Goal: Information Seeking & Learning: Find specific fact

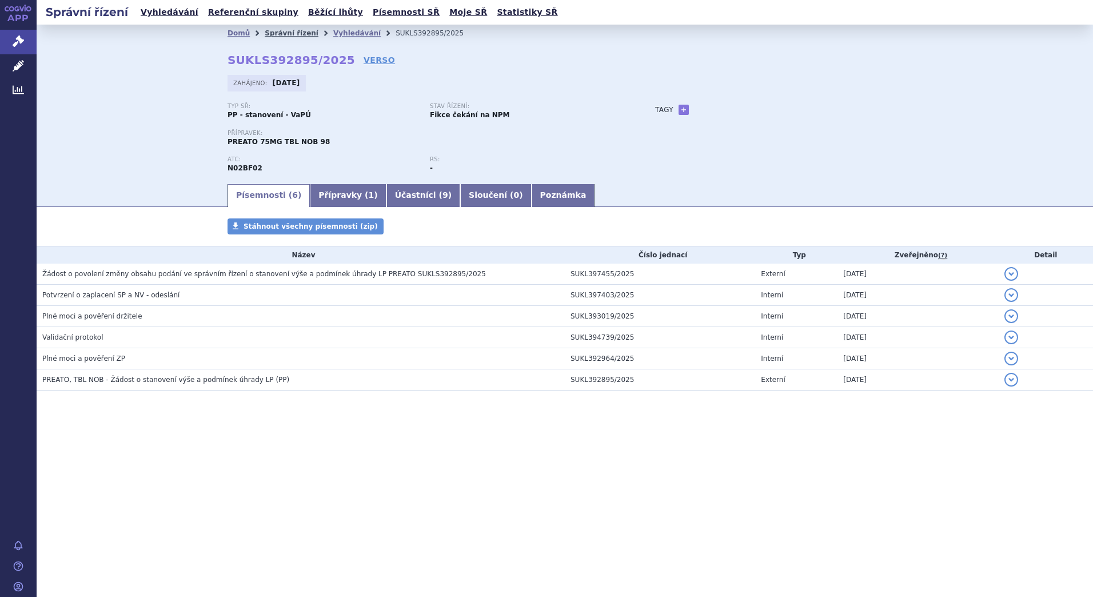
drag, startPoint x: 0, startPoint y: 0, endPoint x: 273, endPoint y: 29, distance: 274.8
click at [273, 29] on link "Správní řízení" at bounding box center [292, 33] width 54 height 8
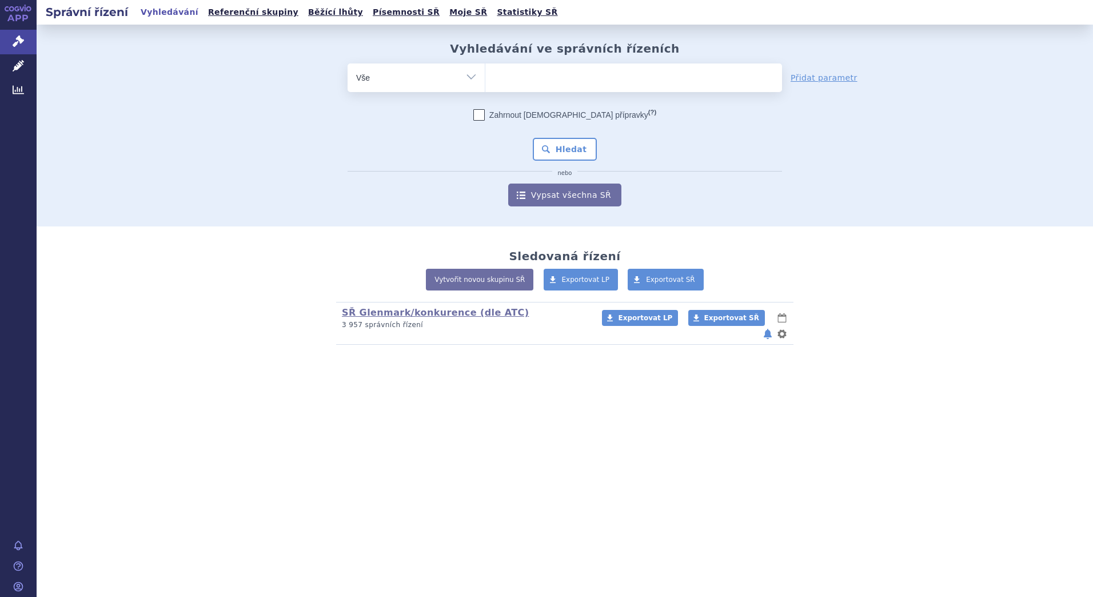
click at [536, 82] on ul at bounding box center [633, 75] width 297 height 24
click at [485, 82] on select at bounding box center [485, 77] width 1 height 29
paste input "N07BA03"
type input "N07BA03"
select select "N07BA03"
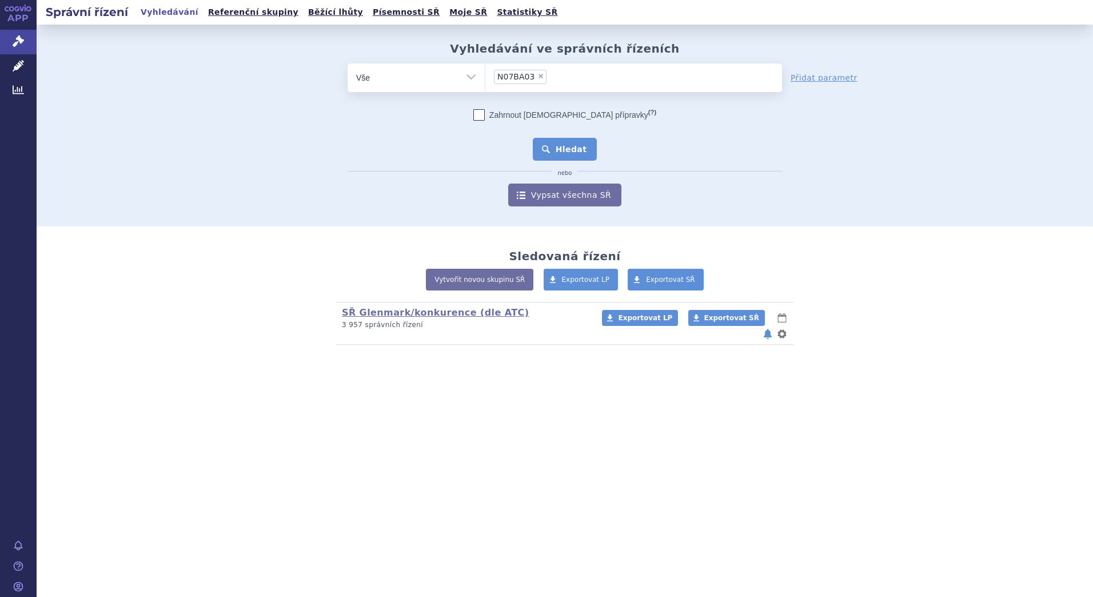
click at [563, 150] on button "Hledat" at bounding box center [565, 149] width 65 height 23
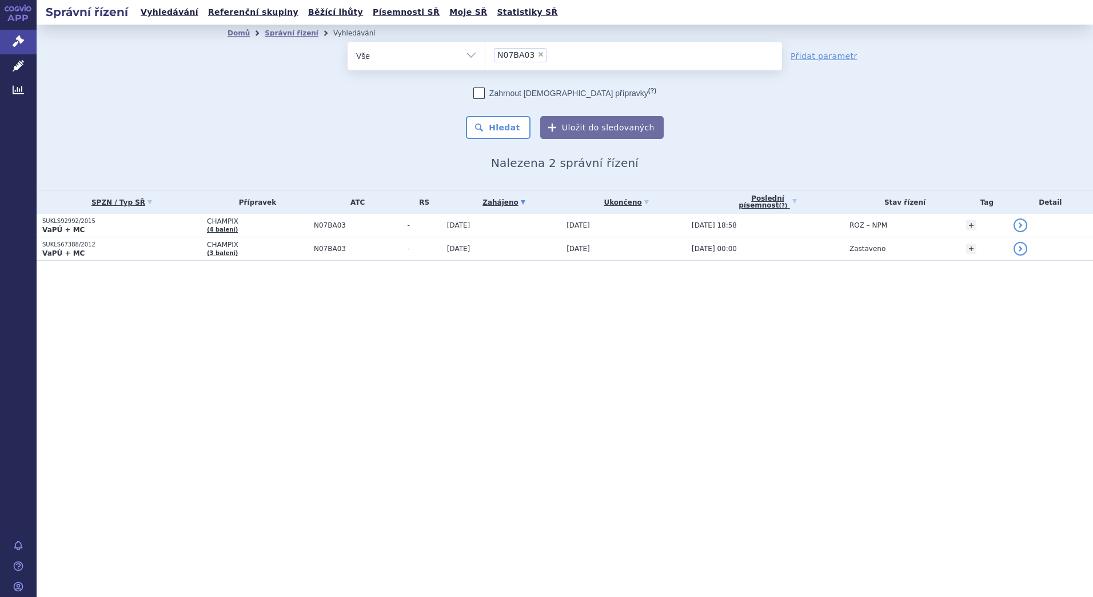
click at [529, 54] on li "× N07BA03" at bounding box center [520, 55] width 53 height 14
click at [485, 54] on select "N07BA03" at bounding box center [485, 55] width 1 height 29
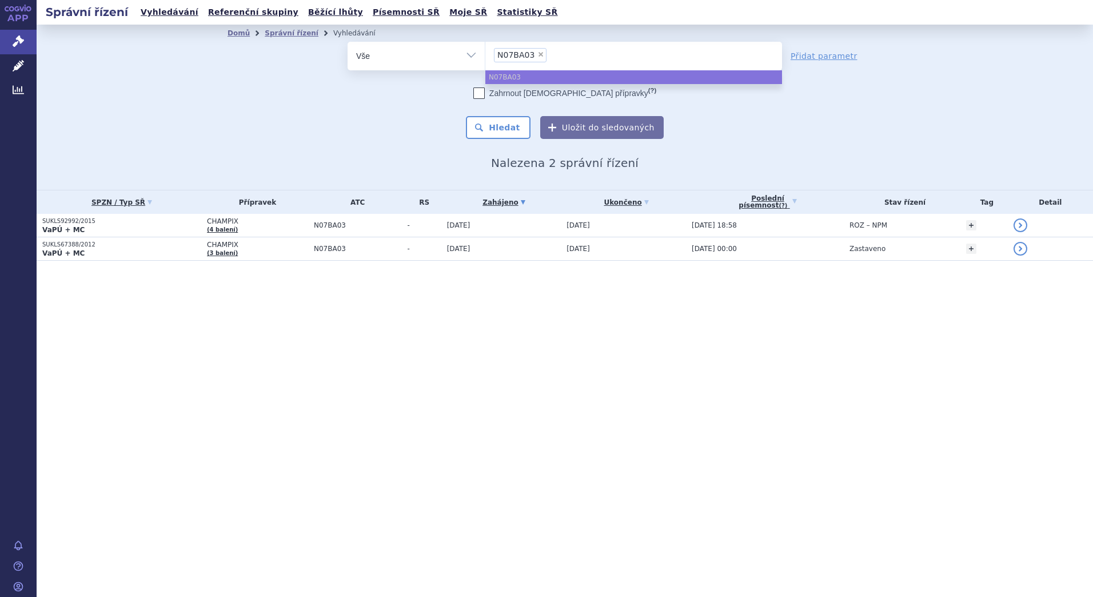
click at [537, 55] on span "×" at bounding box center [540, 54] width 7 height 7
click at [485, 55] on select "N07BA03" at bounding box center [485, 55] width 1 height 29
select select
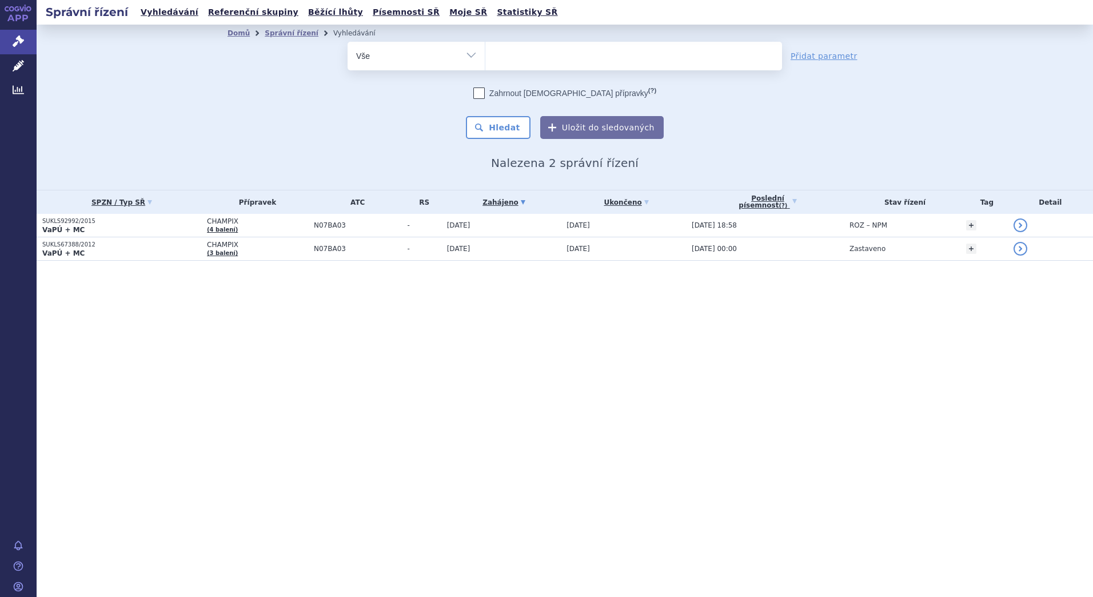
type input "D04AA13"
select select "D04AA13"
click at [509, 125] on button "Hledat" at bounding box center [498, 127] width 65 height 23
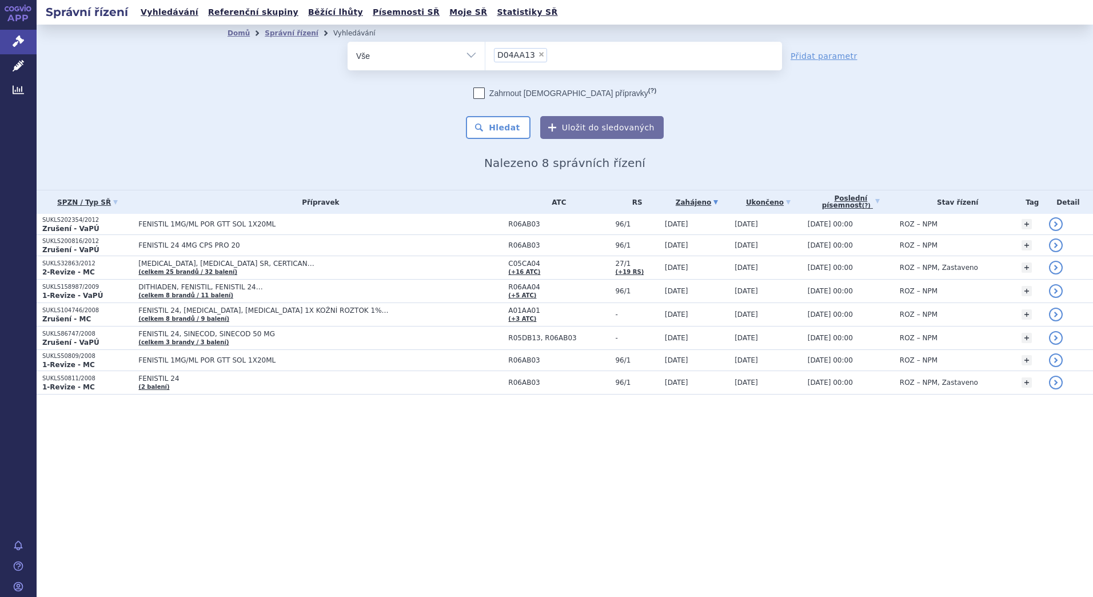
click at [538, 51] on span "×" at bounding box center [541, 54] width 7 height 7
click at [485, 51] on select "D04AA13" at bounding box center [485, 55] width 1 height 29
select select
type input "R03BA08"
select select "R03BA08"
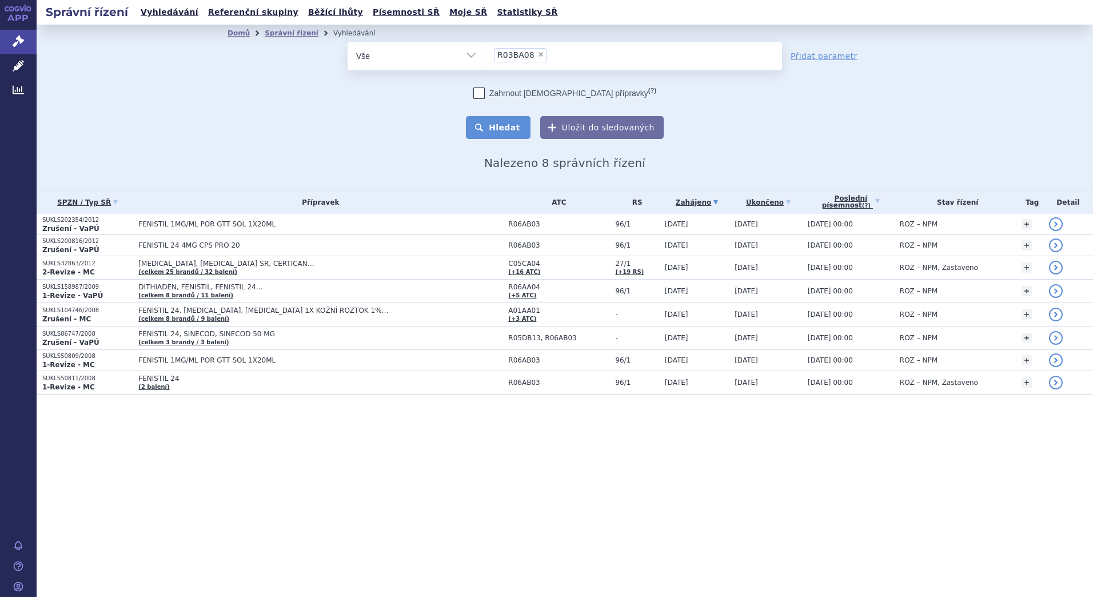
click at [515, 131] on button "Hledat" at bounding box center [498, 127] width 65 height 23
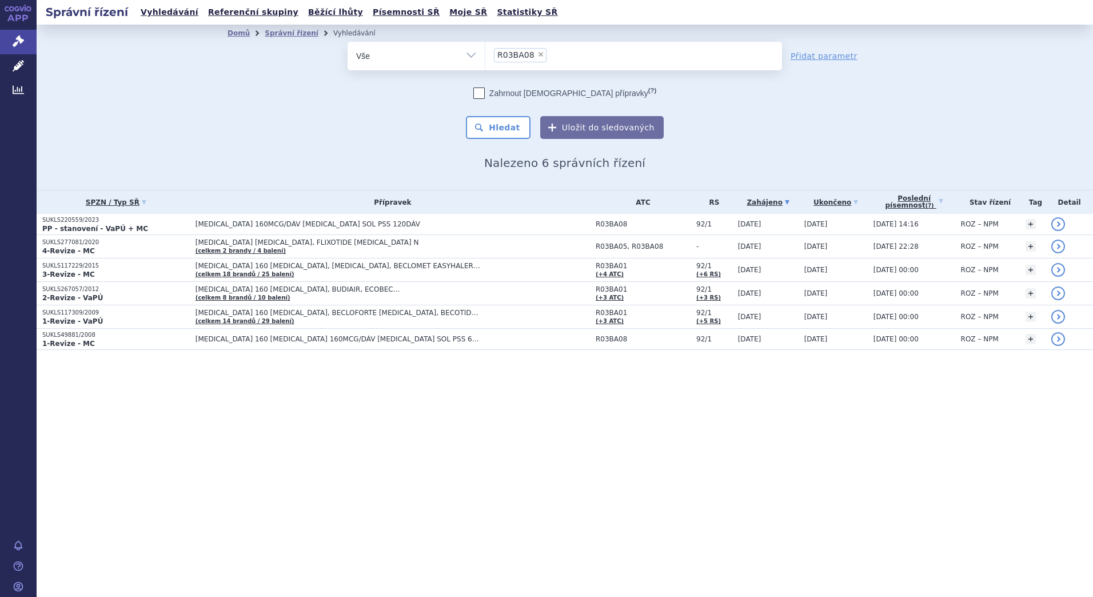
click at [537, 54] on span "×" at bounding box center [540, 54] width 7 height 7
click at [485, 54] on select "R03BA08" at bounding box center [485, 55] width 1 height 29
select select
type input "L01EX09"
select select "L01EX09"
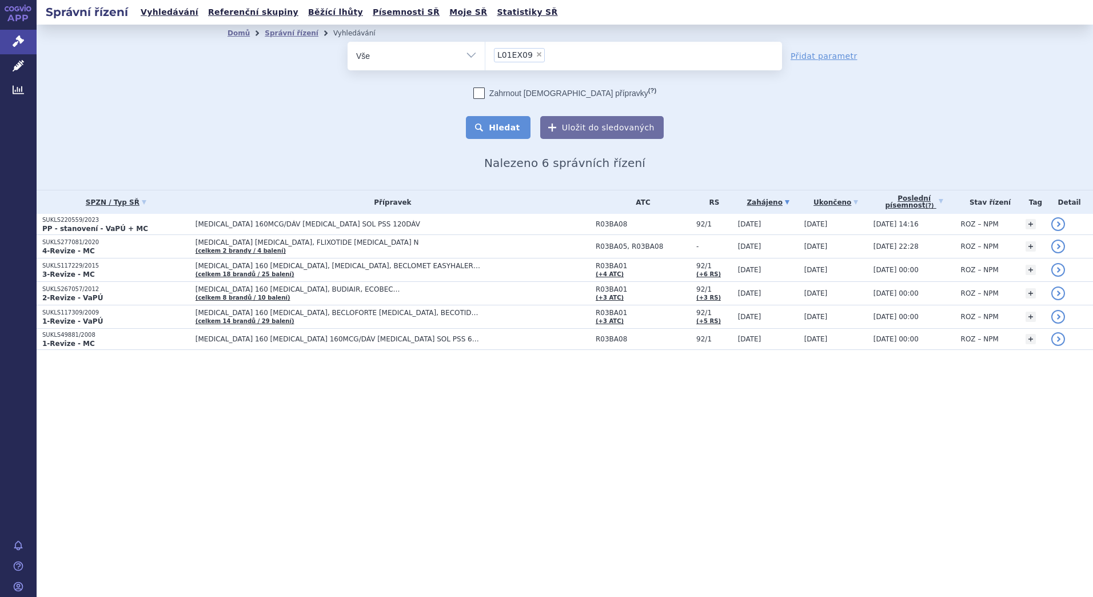
click at [509, 134] on button "Hledat" at bounding box center [498, 127] width 65 height 23
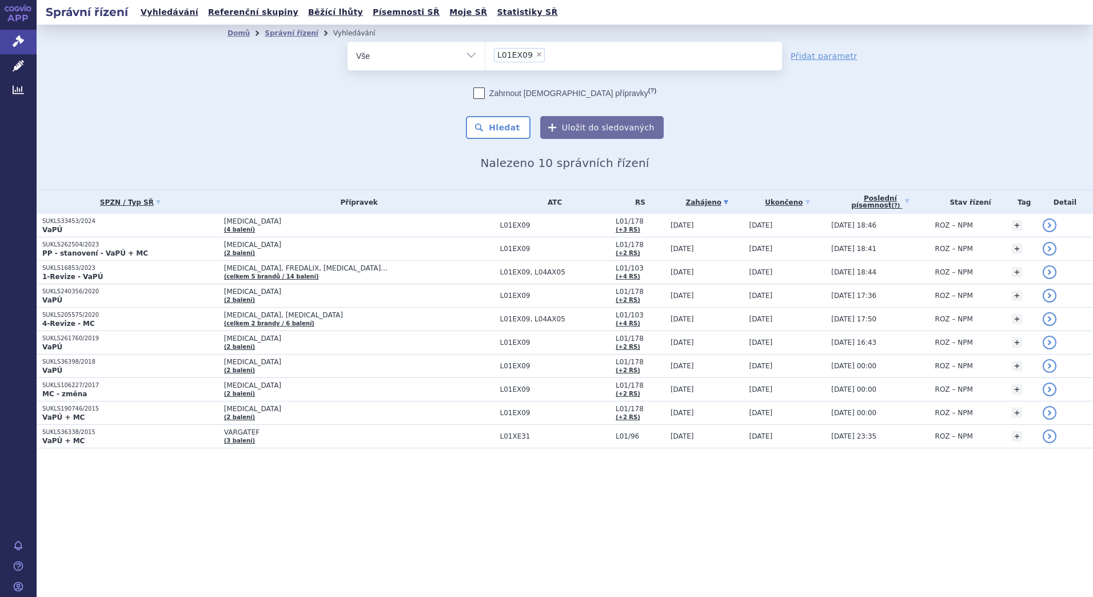
click at [536, 56] on span "×" at bounding box center [539, 54] width 7 height 7
click at [485, 56] on select "L01EX09" at bounding box center [485, 55] width 1 height 29
select select
type input "R01AD58"
select select "R01AD58"
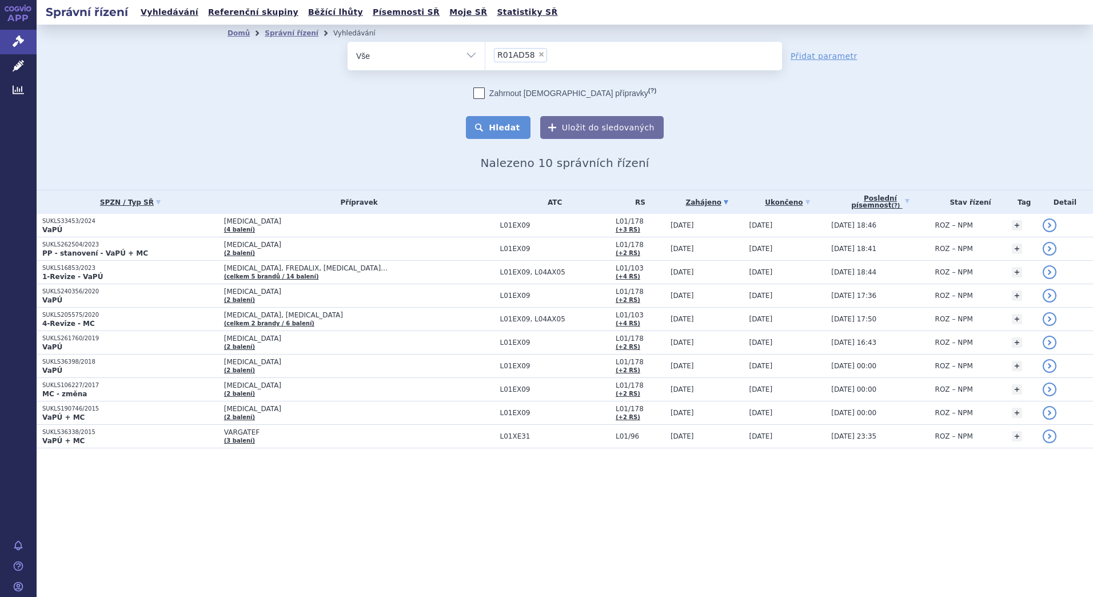
click at [503, 120] on button "Hledat" at bounding box center [498, 127] width 65 height 23
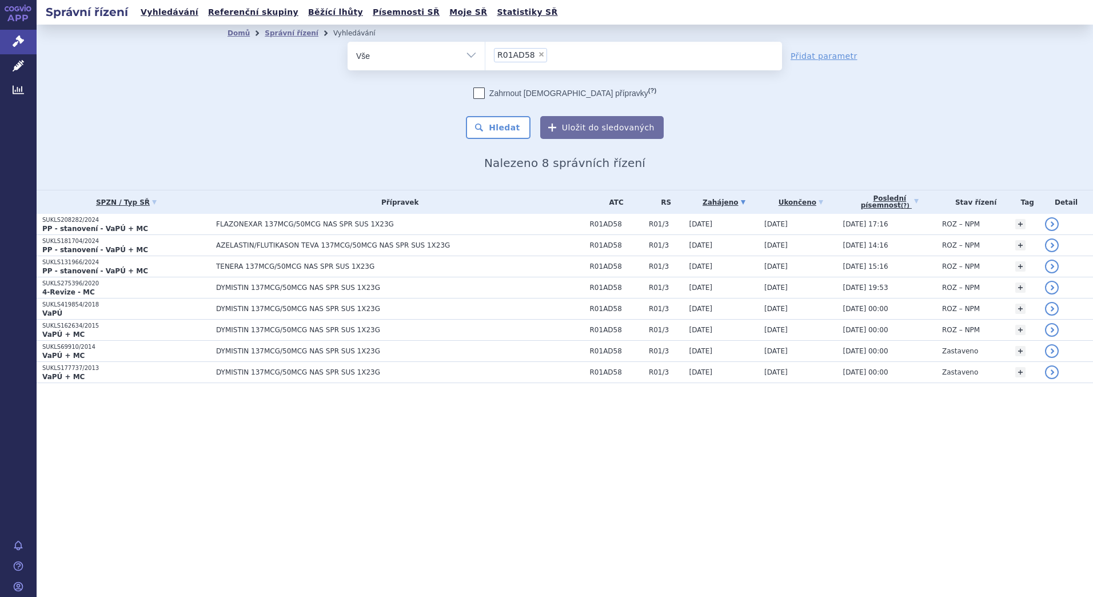
click at [538, 51] on span "×" at bounding box center [541, 54] width 7 height 7
click at [485, 51] on select "R01AD58" at bounding box center [485, 55] width 1 height 29
select select
type input "B01AF03"
select select "B01AF03"
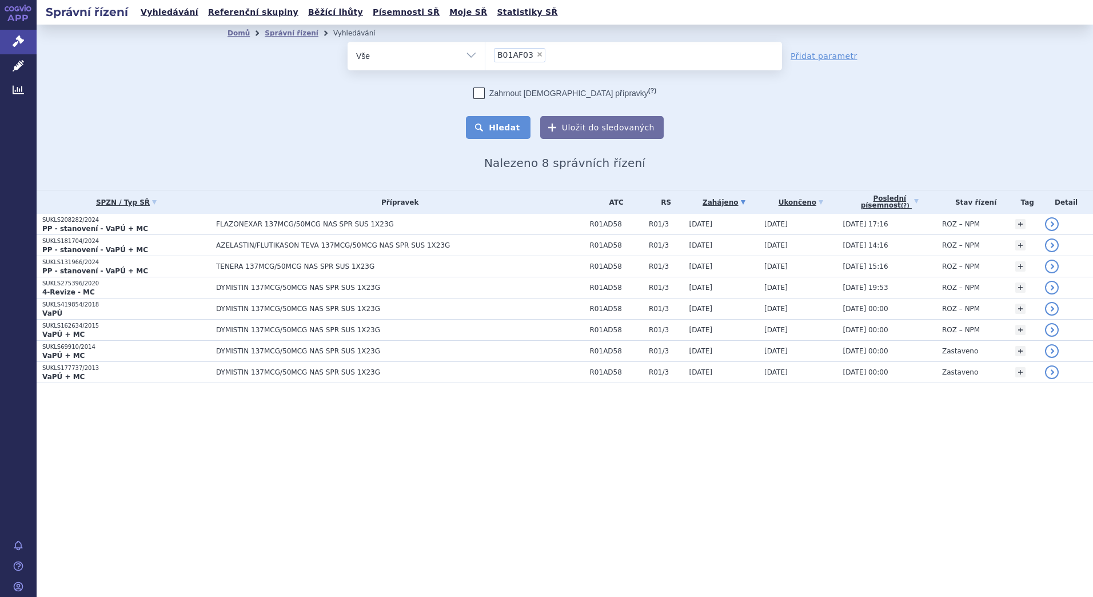
click at [509, 124] on button "Hledat" at bounding box center [498, 127] width 65 height 23
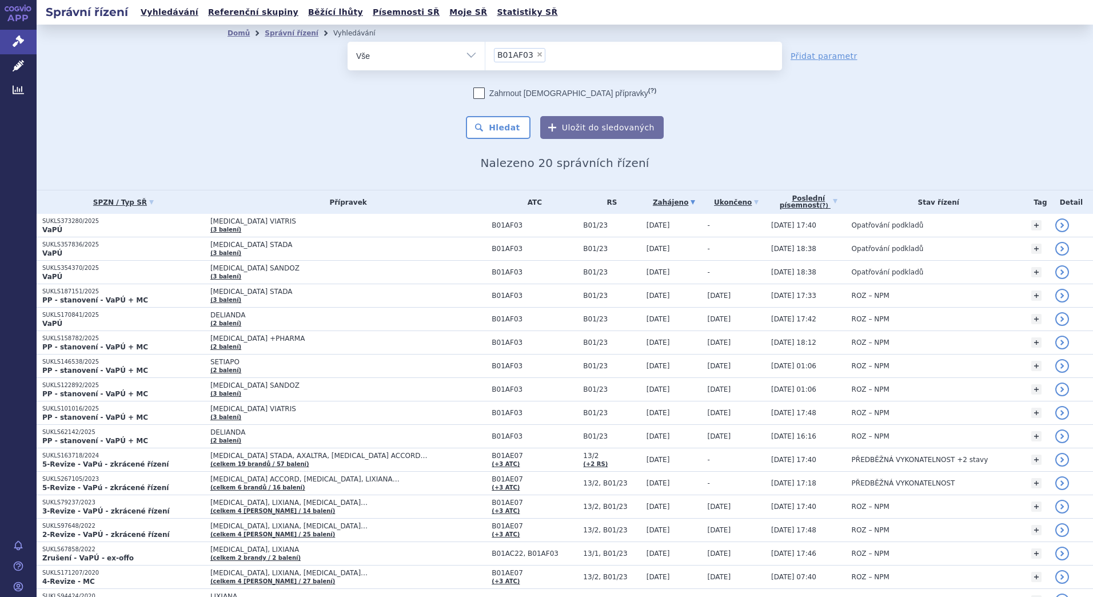
click at [536, 51] on span "×" at bounding box center [539, 54] width 7 height 7
click at [485, 51] on select "B01AF03" at bounding box center [485, 55] width 1 height 29
select select
type input "B01AF02"
select select "B01AF02"
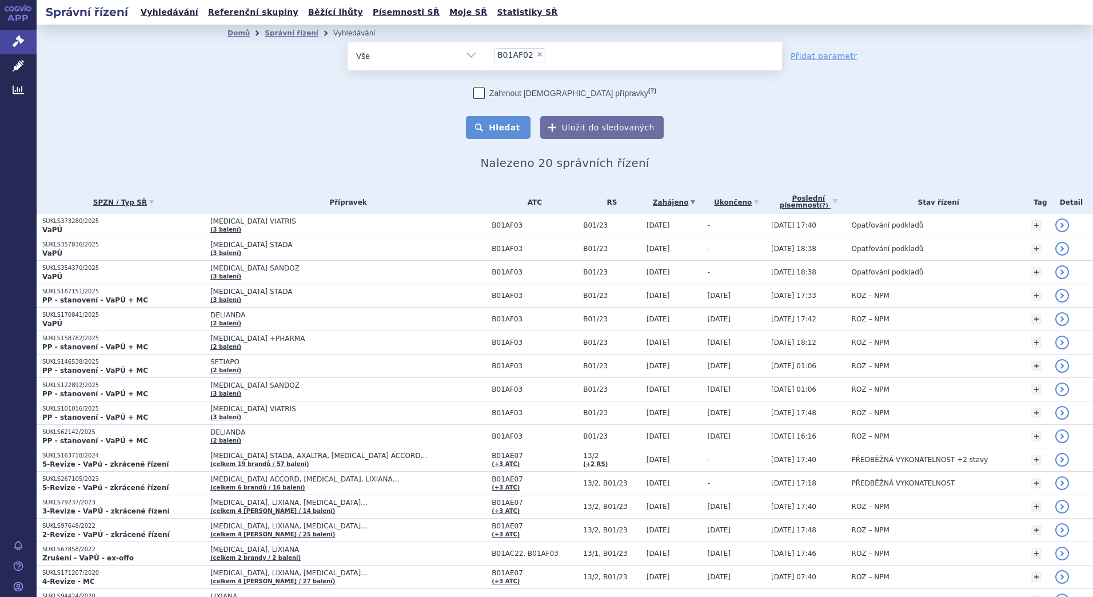
click at [499, 132] on button "Hledat" at bounding box center [498, 127] width 65 height 23
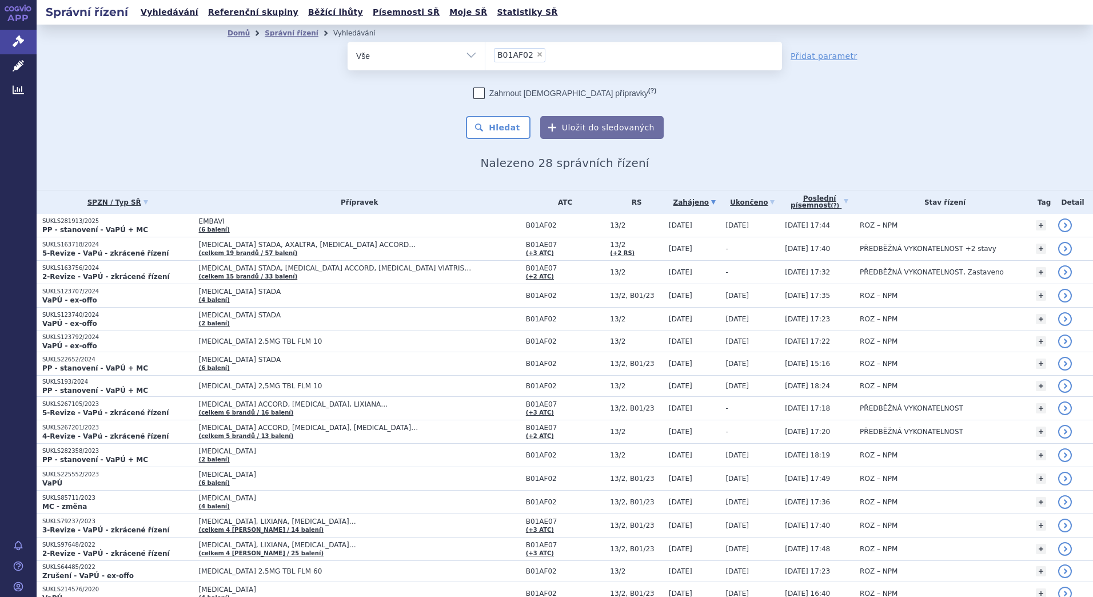
click at [536, 53] on span "×" at bounding box center [539, 54] width 7 height 7
click at [485, 53] on select "B01AF02" at bounding box center [485, 55] width 1 height 29
select select
click at [511, 54] on ul at bounding box center [633, 54] width 297 height 24
click at [485, 54] on select "B01AF02" at bounding box center [485, 55] width 1 height 29
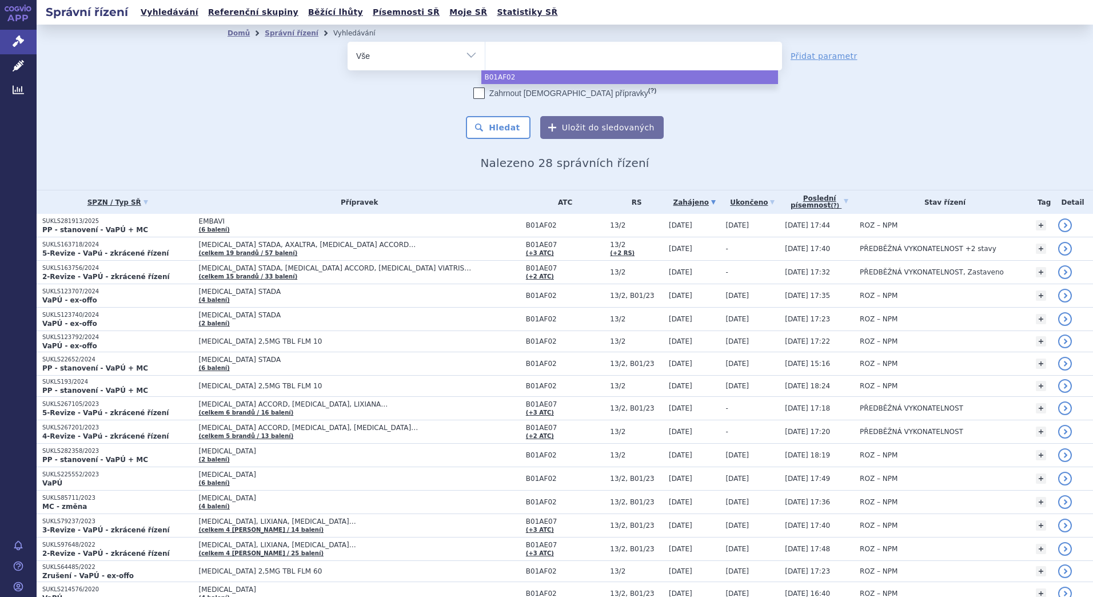
paste input "B01AF01"
type input "B01AF01"
select select "B01AF01"
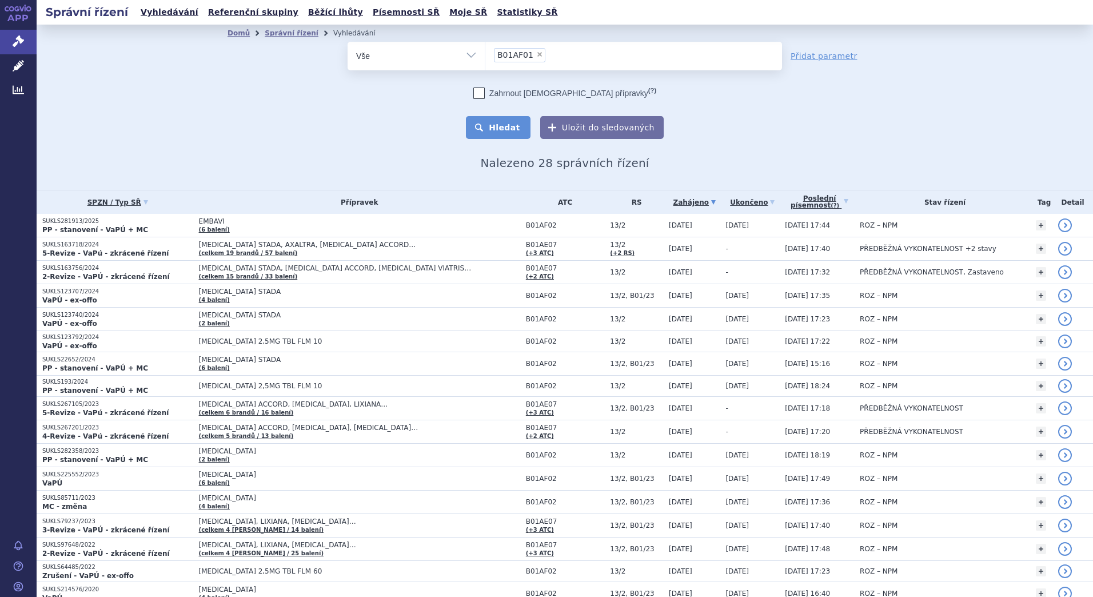
click at [497, 131] on button "Hledat" at bounding box center [498, 127] width 65 height 23
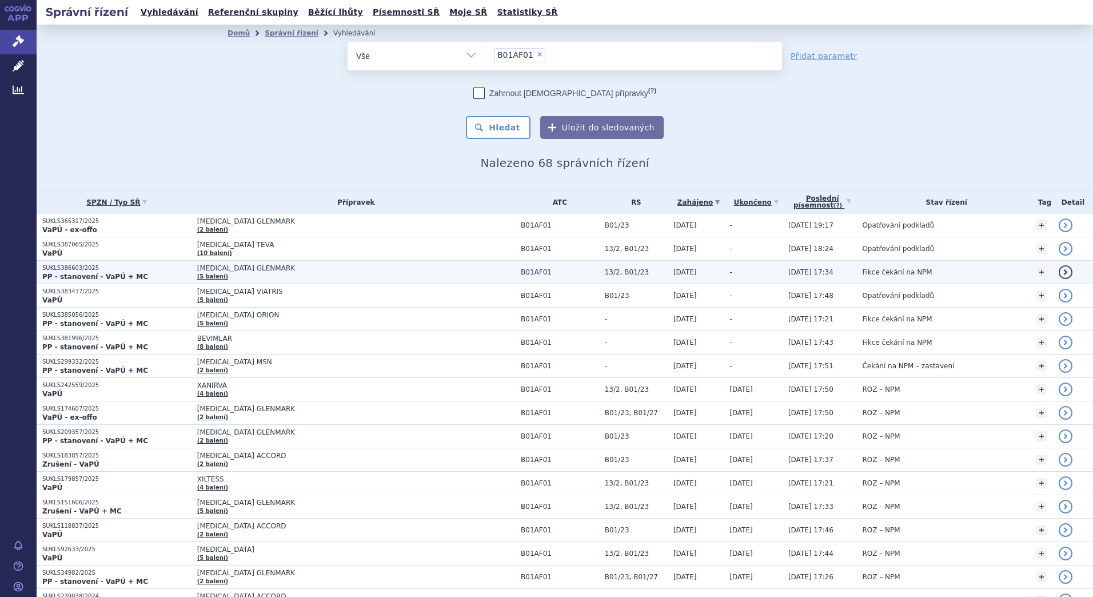
drag, startPoint x: 237, startPoint y: 266, endPoint x: 1057, endPoint y: 271, distance: 820.5
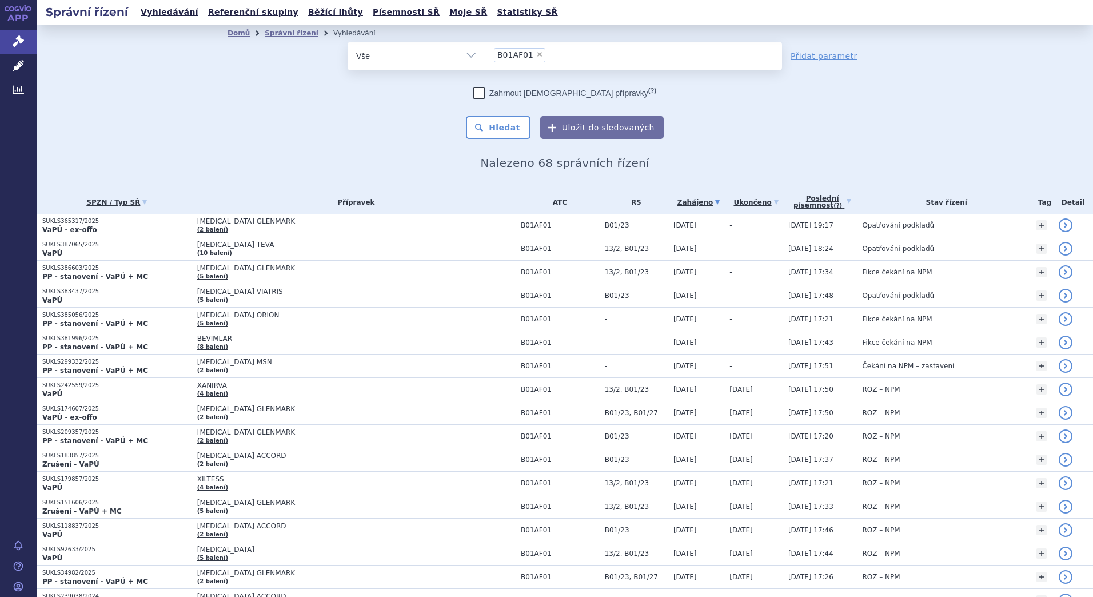
click at [362, 146] on div "Domů Správní řízení Vyhledávání Vyhledávání ve správních řízeních odstranit Vše…" at bounding box center [565, 106] width 720 height 128
click at [305, 136] on div "odstranit Vše Spisová značka Typ SŘ" at bounding box center [565, 90] width 675 height 97
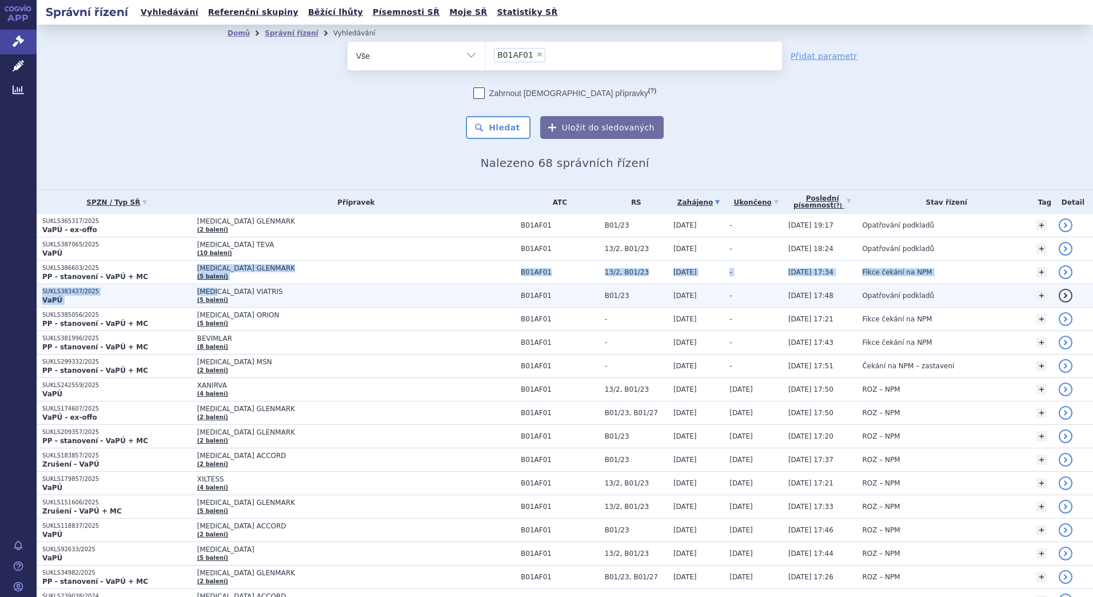
drag, startPoint x: 140, startPoint y: 272, endPoint x: 202, endPoint y: 289, distance: 64.8
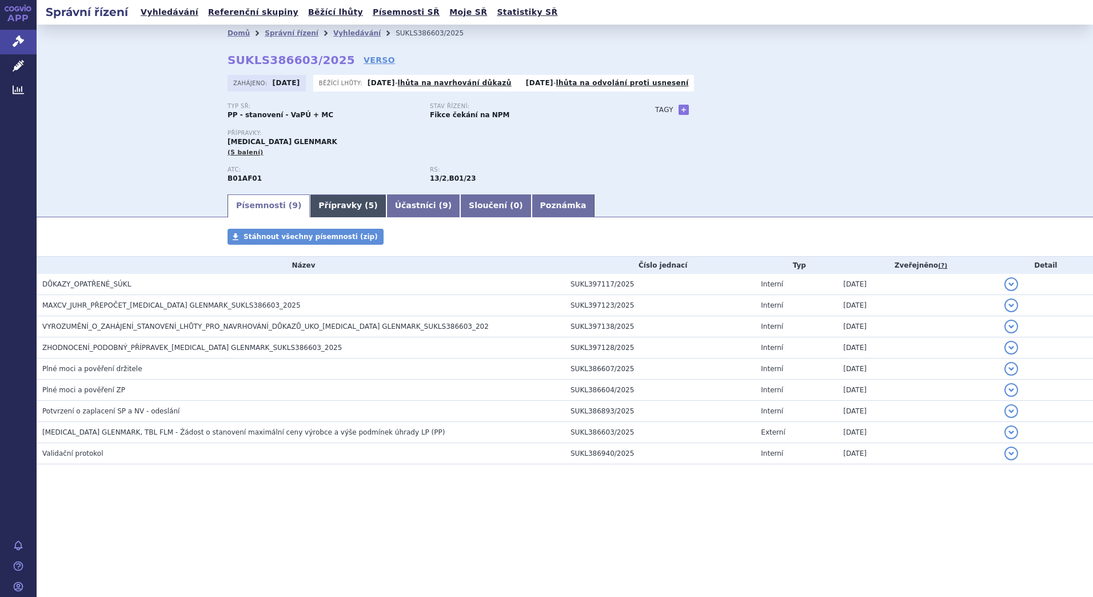
click at [322, 206] on link "Přípravky ( 5 )" at bounding box center [348, 205] width 76 height 23
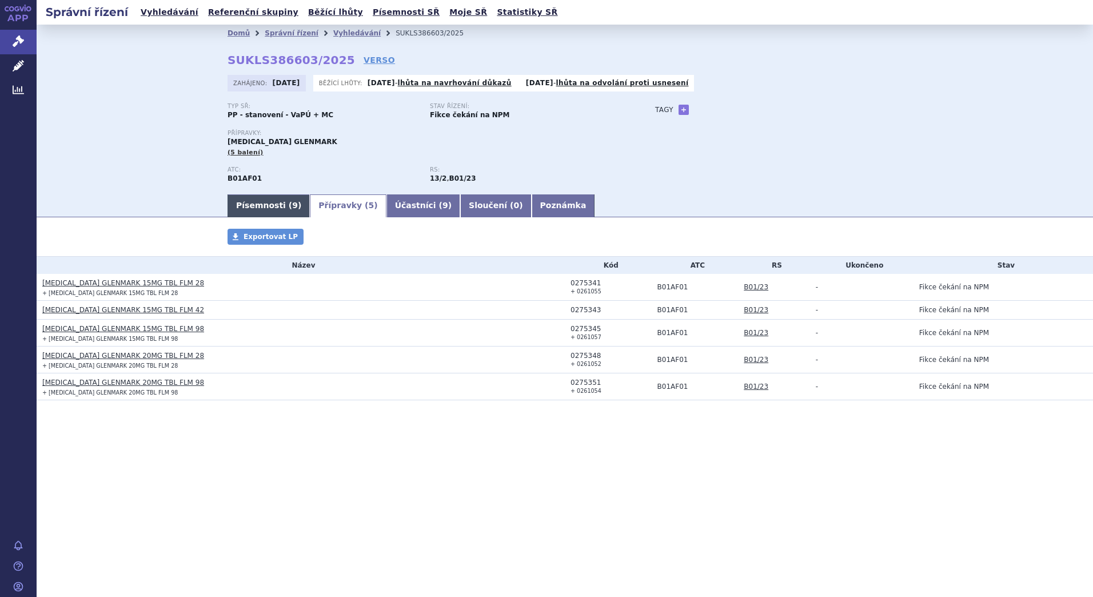
click at [250, 207] on link "Písemnosti ( 9 )" at bounding box center [269, 205] width 82 height 23
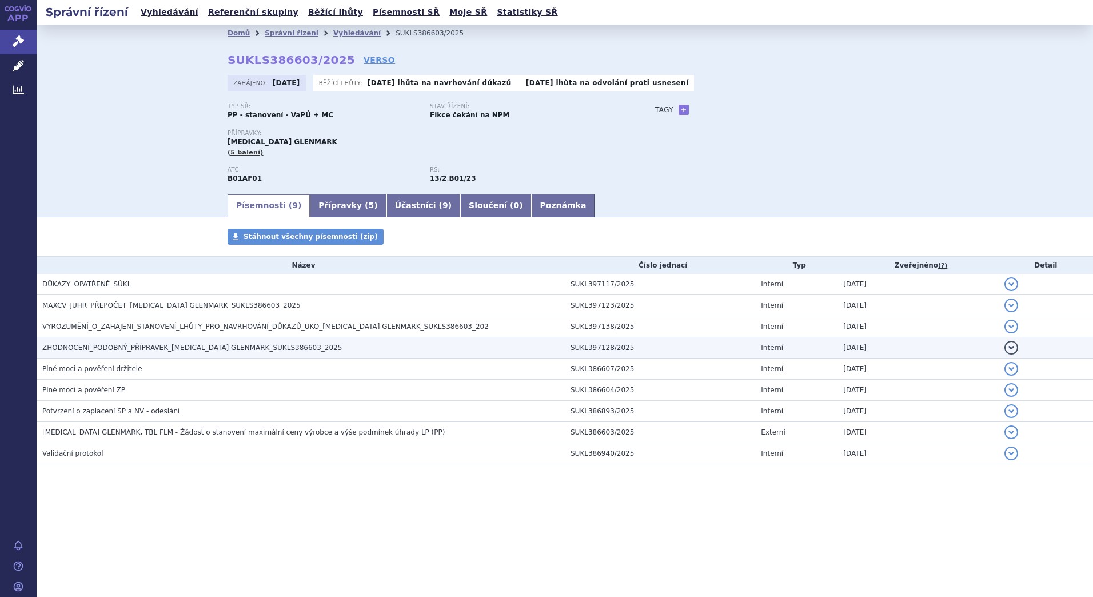
click at [78, 348] on span "ZHODNOCENÍ_PODOBNÝ_PŘÍPRAVEK_[MEDICAL_DATA] GLENMARK_SUKLS386603_2025" at bounding box center [192, 348] width 300 height 8
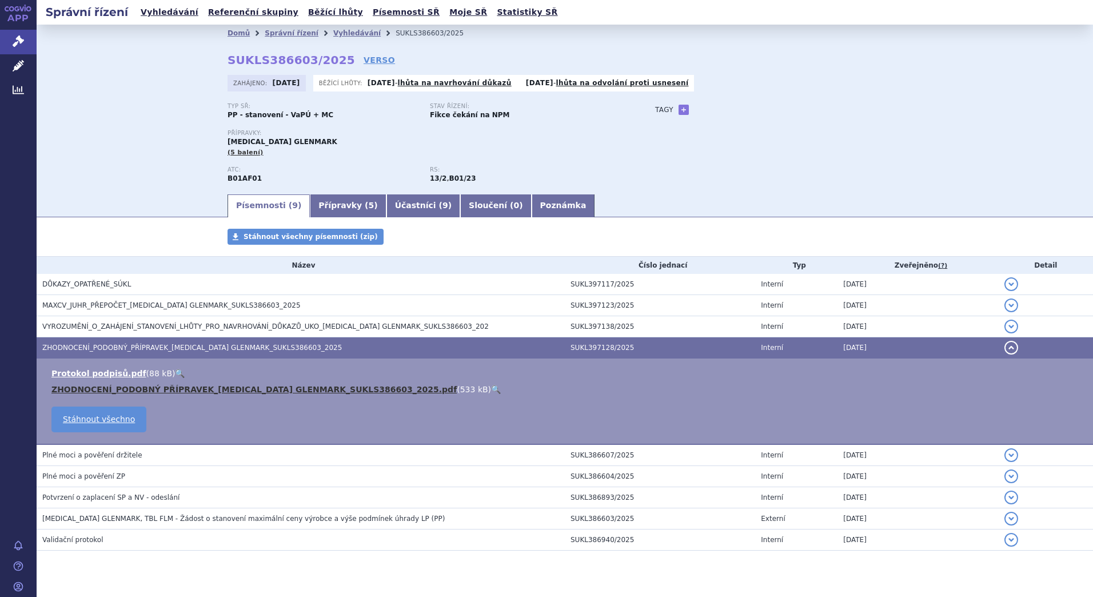
drag, startPoint x: 177, startPoint y: 388, endPoint x: 175, endPoint y: 396, distance: 8.9
click at [177, 388] on link "ZHODNOCENÍ_PODOBNÝ PŘÍPRAVEK_[MEDICAL_DATA] GLENMARK_SUKLS386603_2025.pdf" at bounding box center [253, 389] width 405 height 9
click at [150, 161] on div "Domů Správní řízení Vyhledávání SUKLS386603/2025 SUKLS386603/2025 VERSO [GEOGRA…" at bounding box center [565, 109] width 1057 height 168
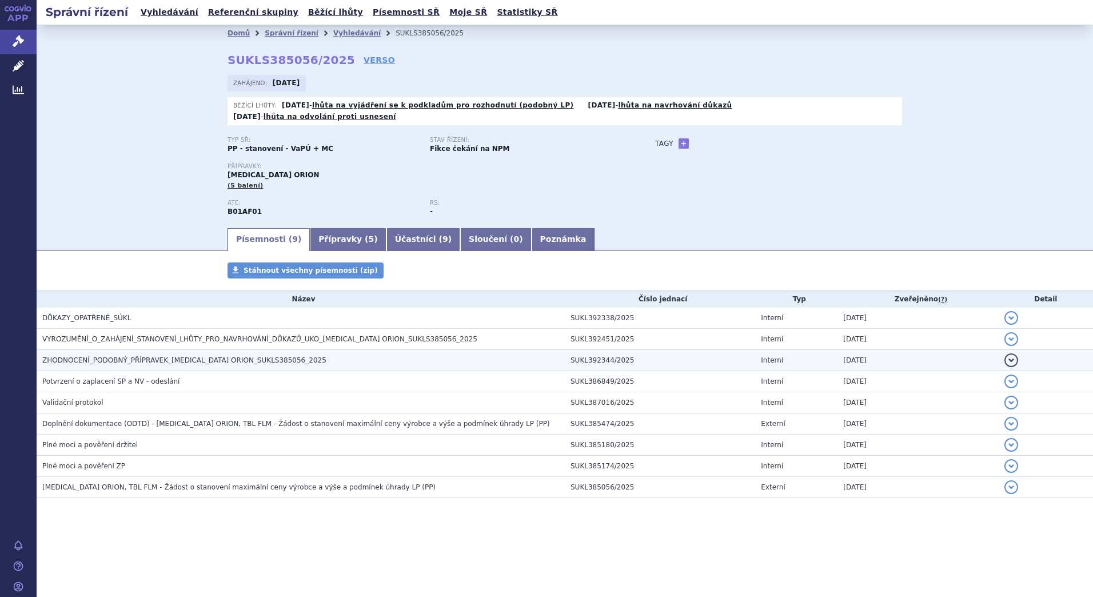
click at [126, 356] on span "ZHODNOCENÍ_PODOBNÝ_PŘÍPRAVEK_[MEDICAL_DATA] ORION_SUKLS385056_2025" at bounding box center [184, 360] width 284 height 8
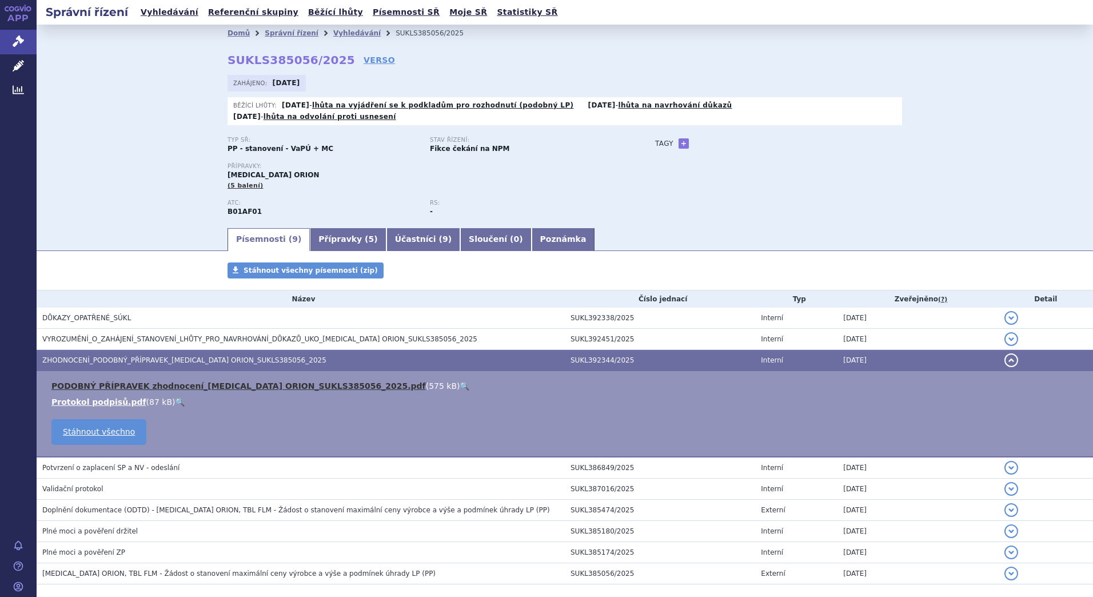
click at [182, 381] on link "PODOBNÝ PŘÍPRAVEK zhodnocení_[MEDICAL_DATA] ORION_SUKLS385056_2025.pdf" at bounding box center [238, 385] width 374 height 9
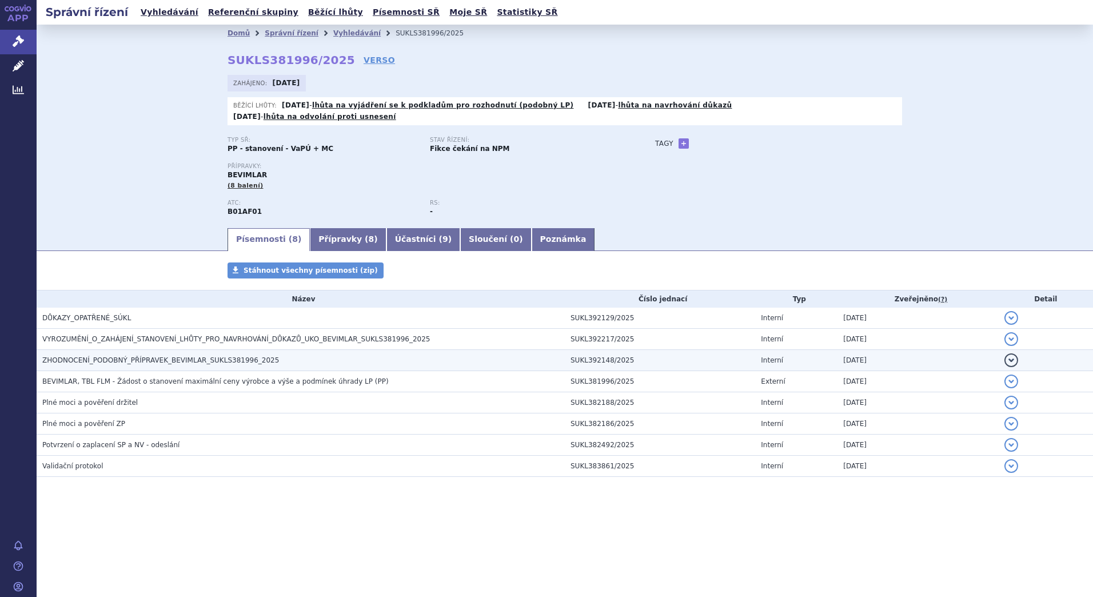
click at [188, 356] on span "ZHODNOCENÍ_PODOBNÝ_PŘÍPRAVEK_BEVIMLAR_SUKLS381996_2025" at bounding box center [160, 360] width 237 height 8
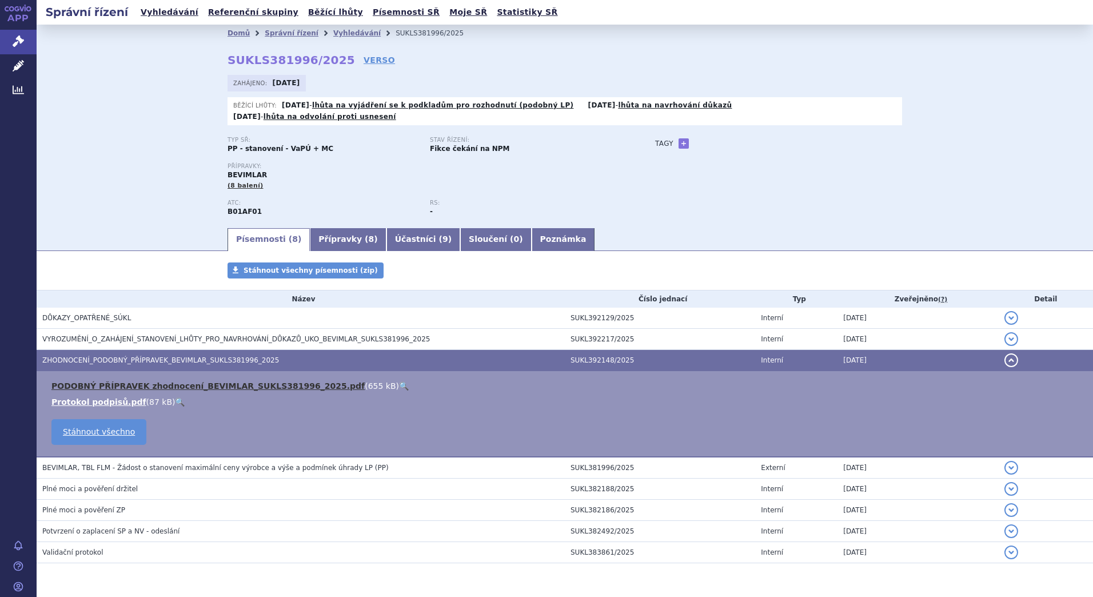
click at [161, 381] on link "PODOBNÝ PŘÍPRAVEK zhodnocení_BEVIMLAR_SUKLS381996_2025.pdf" at bounding box center [207, 385] width 313 height 9
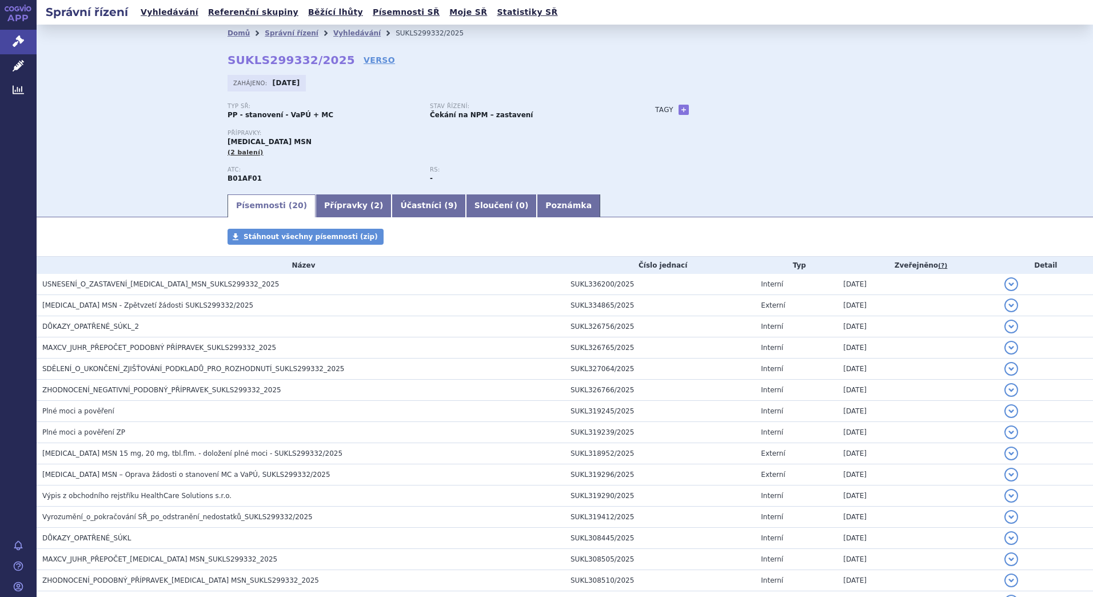
click at [154, 154] on div "Domů Správní řízení Vyhledávání SUKLS299332/2025 SUKLS299332/2025 VERSO [GEOGRA…" at bounding box center [565, 109] width 1057 height 168
click at [400, 200] on link "Účastníci ( 9 )" at bounding box center [429, 205] width 74 height 23
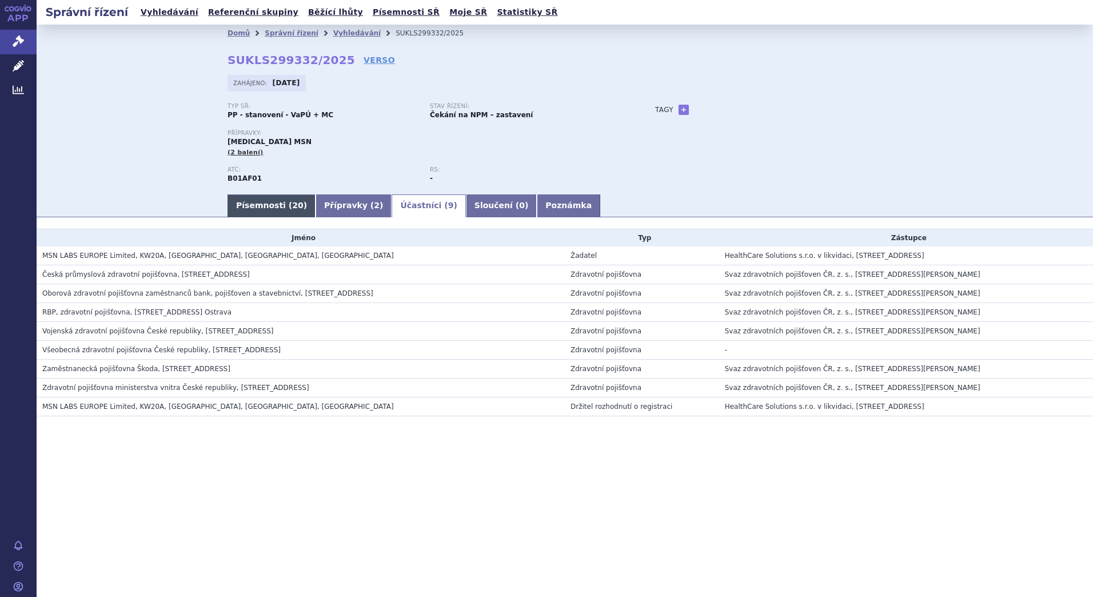
click at [256, 210] on link "Písemnosti ( 20 )" at bounding box center [272, 205] width 88 height 23
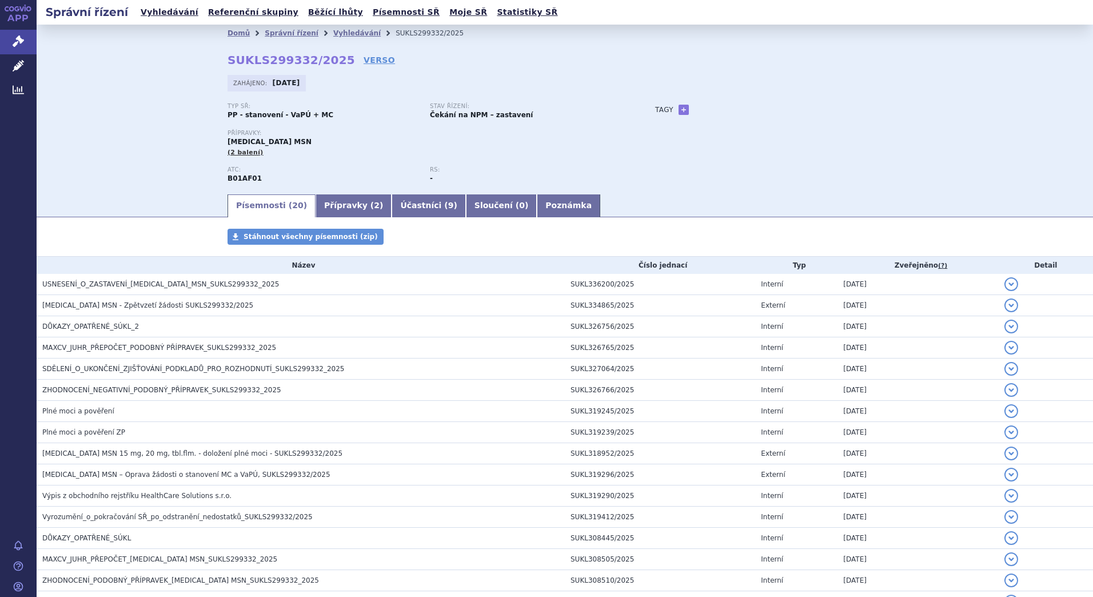
click at [113, 127] on div "Domů Správní řízení Vyhledávání SUKLS299332/2025 SUKLS299332/2025 VERSO Zahájen…" at bounding box center [565, 109] width 1057 height 168
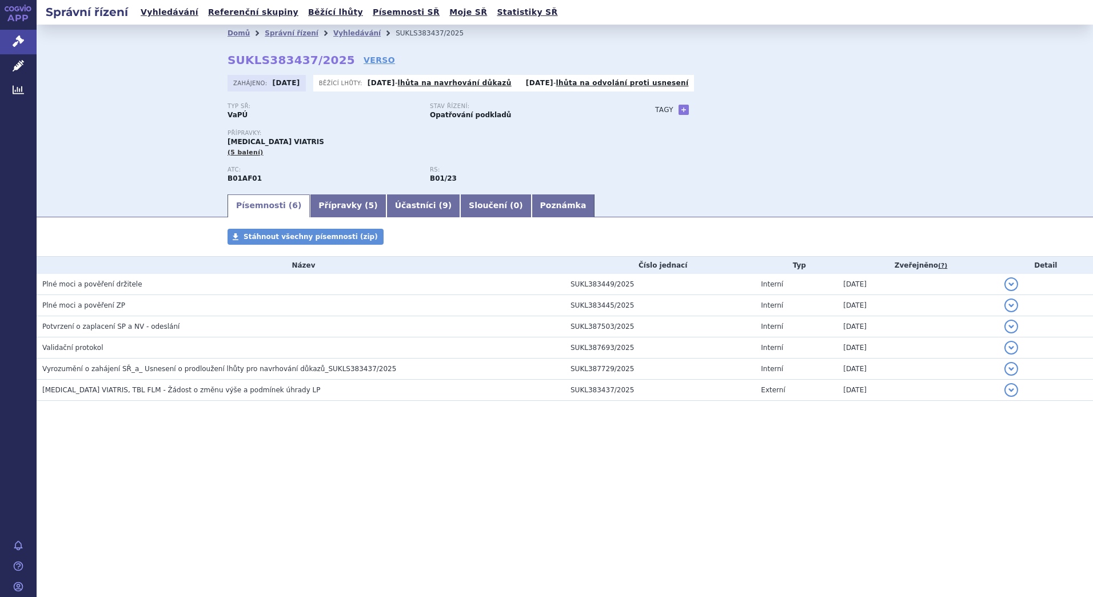
click at [130, 83] on div "Domů Správní řízení Vyhledávání SUKLS383437/2025 SUKLS383437/2025 VERSO [GEOGRA…" at bounding box center [565, 109] width 1057 height 168
